Goal: Navigation & Orientation: Go to known website

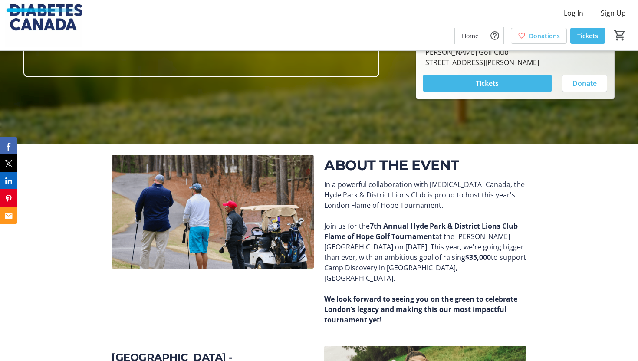
scroll to position [98, 0]
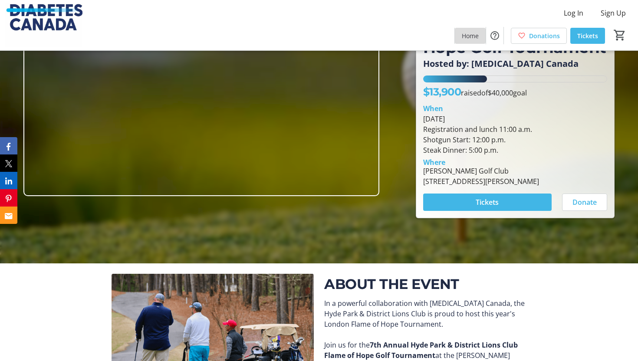
click at [472, 36] on span "Home" at bounding box center [470, 35] width 17 height 9
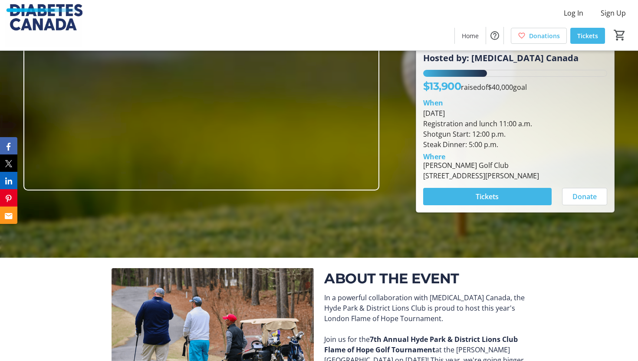
scroll to position [0, 0]
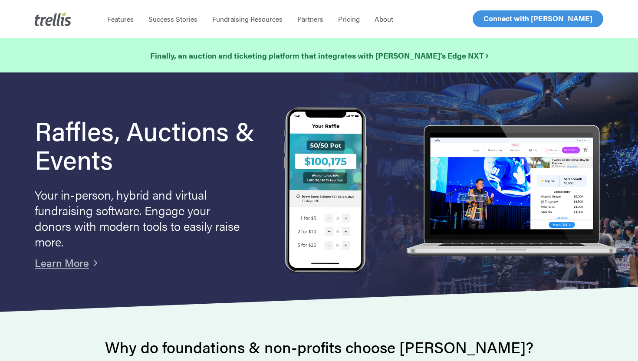
click at [489, 17] on span "Log In" at bounding box center [493, 18] width 21 height 10
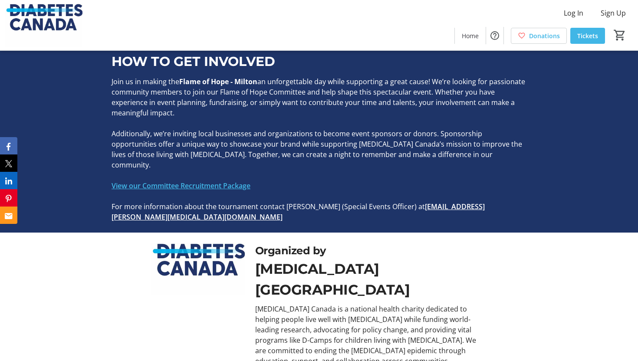
scroll to position [1436, 0]
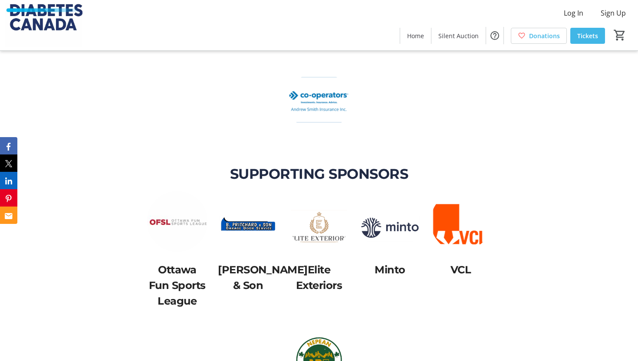
scroll to position [1970, 0]
